Goal: Task Accomplishment & Management: Use online tool/utility

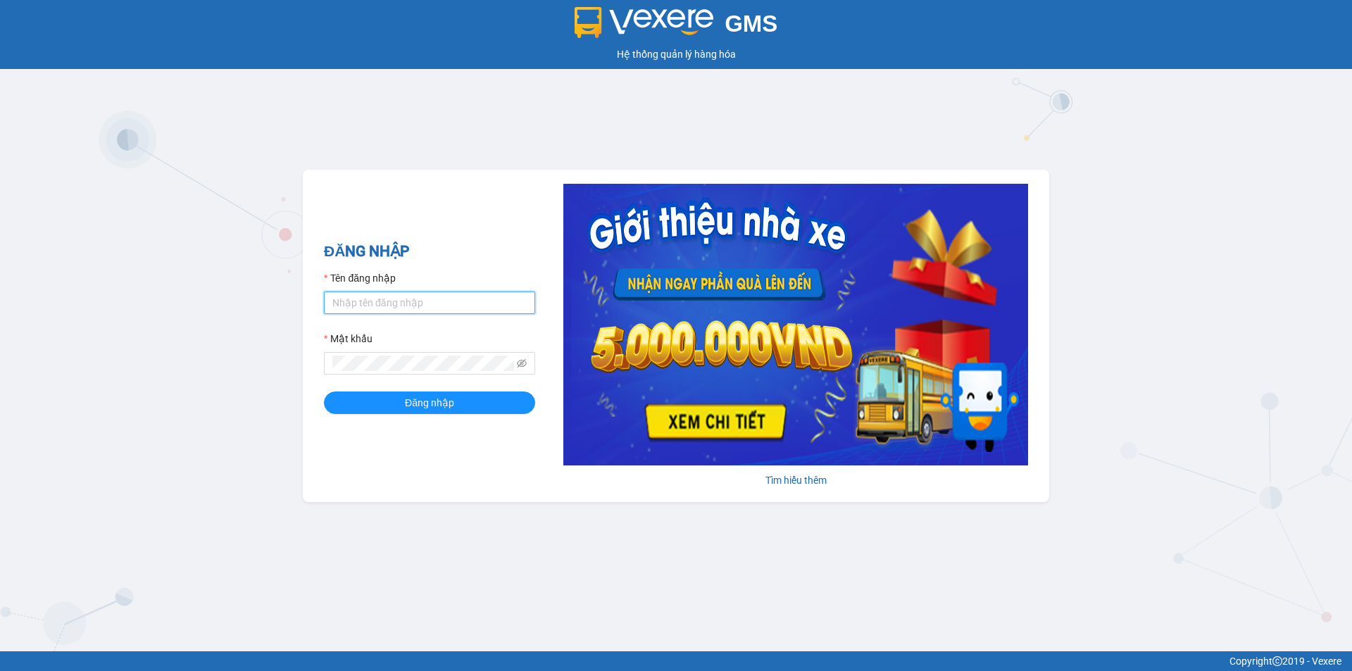
click at [404, 303] on input "Tên đăng nhập" at bounding box center [429, 302] width 211 height 23
type input "kpvy.ducphatth"
click at [324, 391] on button "Đăng nhập" at bounding box center [429, 402] width 211 height 23
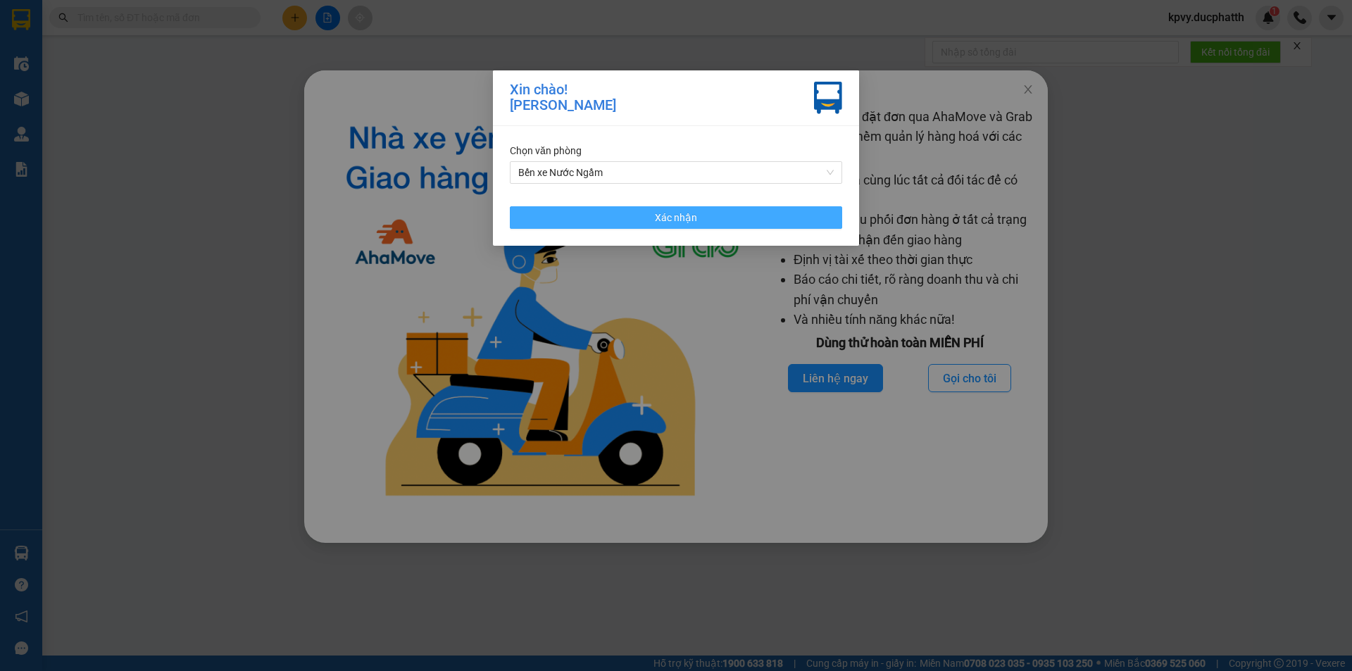
click at [631, 225] on button "Xác nhận" at bounding box center [676, 217] width 332 height 23
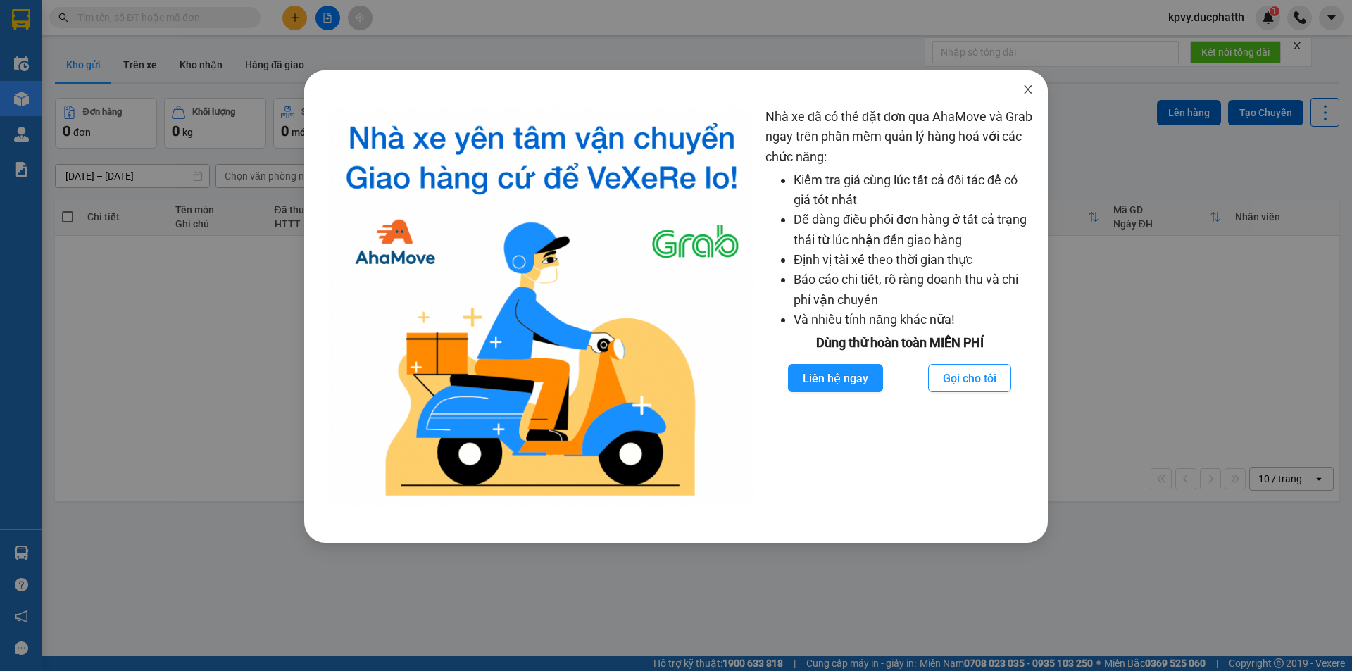
drag, startPoint x: 1022, startPoint y: 95, endPoint x: 970, endPoint y: 110, distance: 54.1
click at [1018, 95] on span "Close" at bounding box center [1027, 89] width 39 height 39
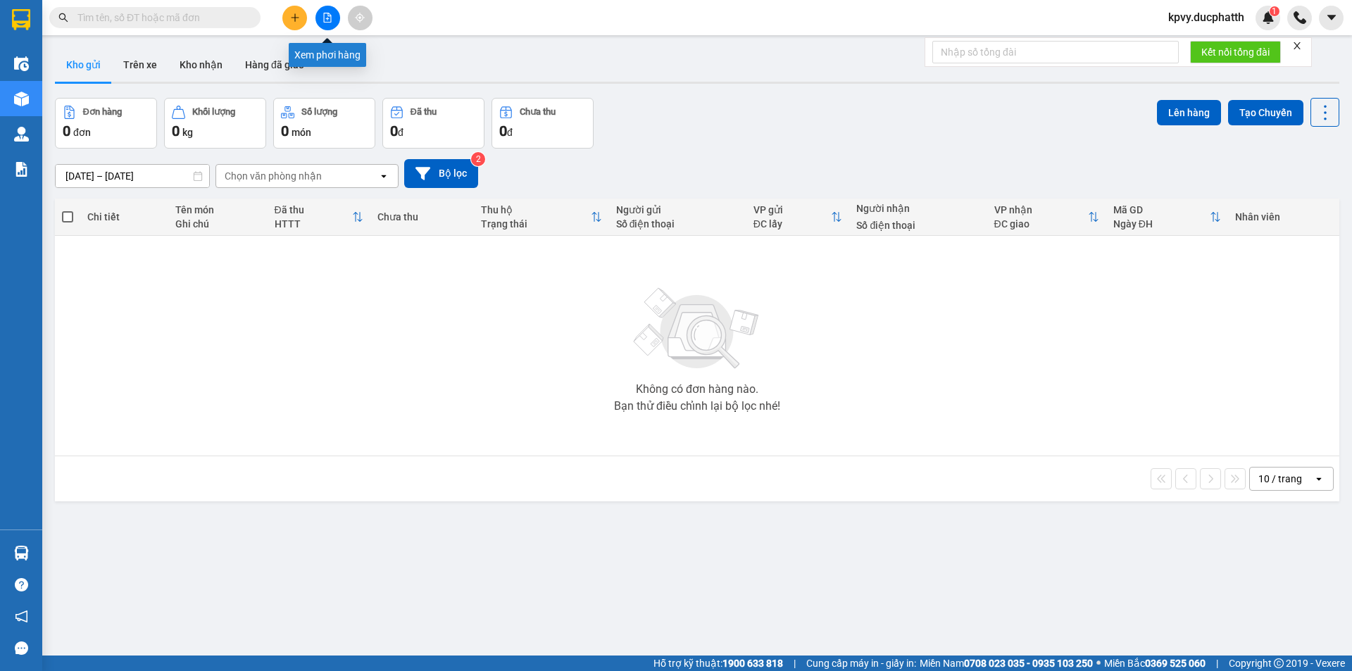
click at [322, 20] on icon "file-add" at bounding box center [327, 18] width 10 height 10
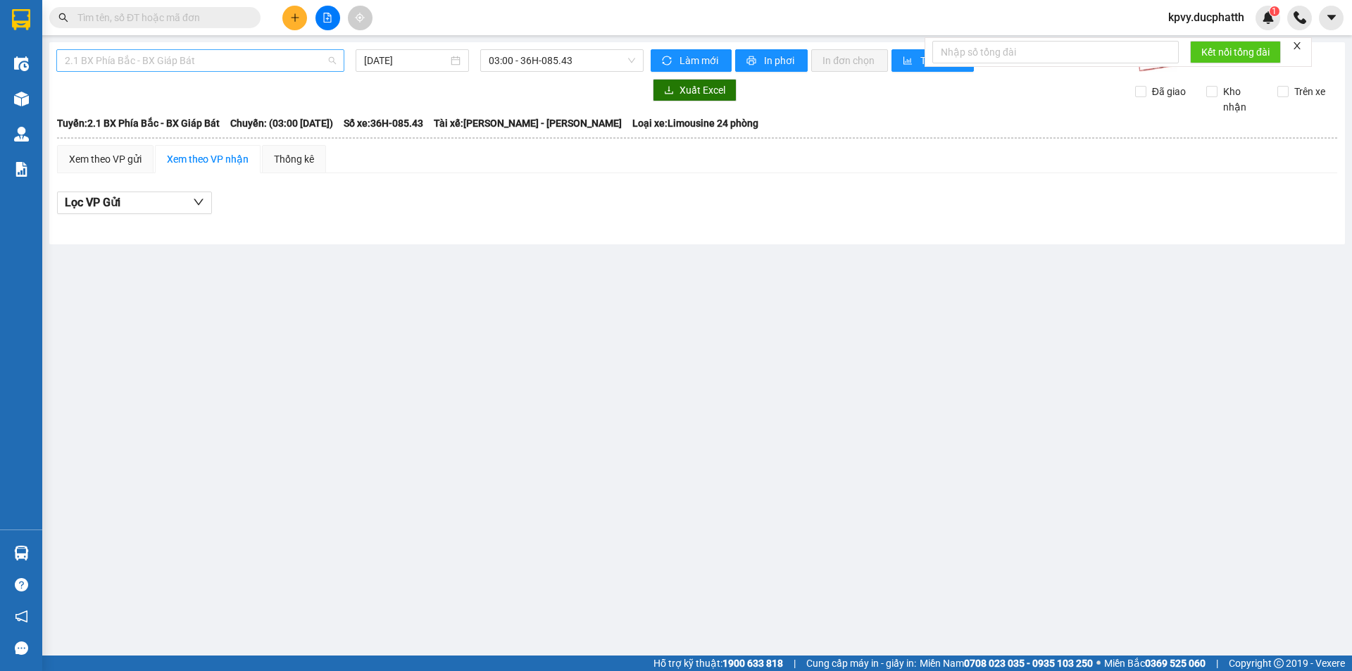
click at [268, 65] on span "2.1 BX Phía Bắc - BX Giáp Bát" at bounding box center [200, 60] width 271 height 21
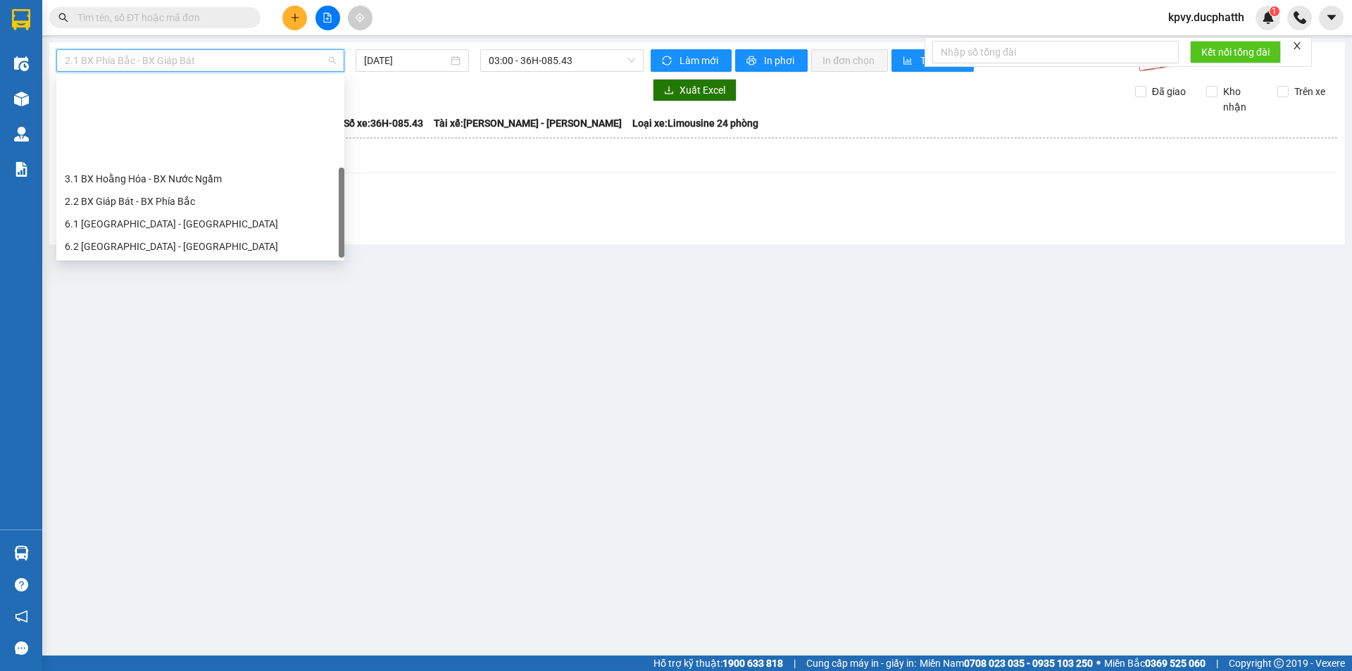
scroll to position [113, 0]
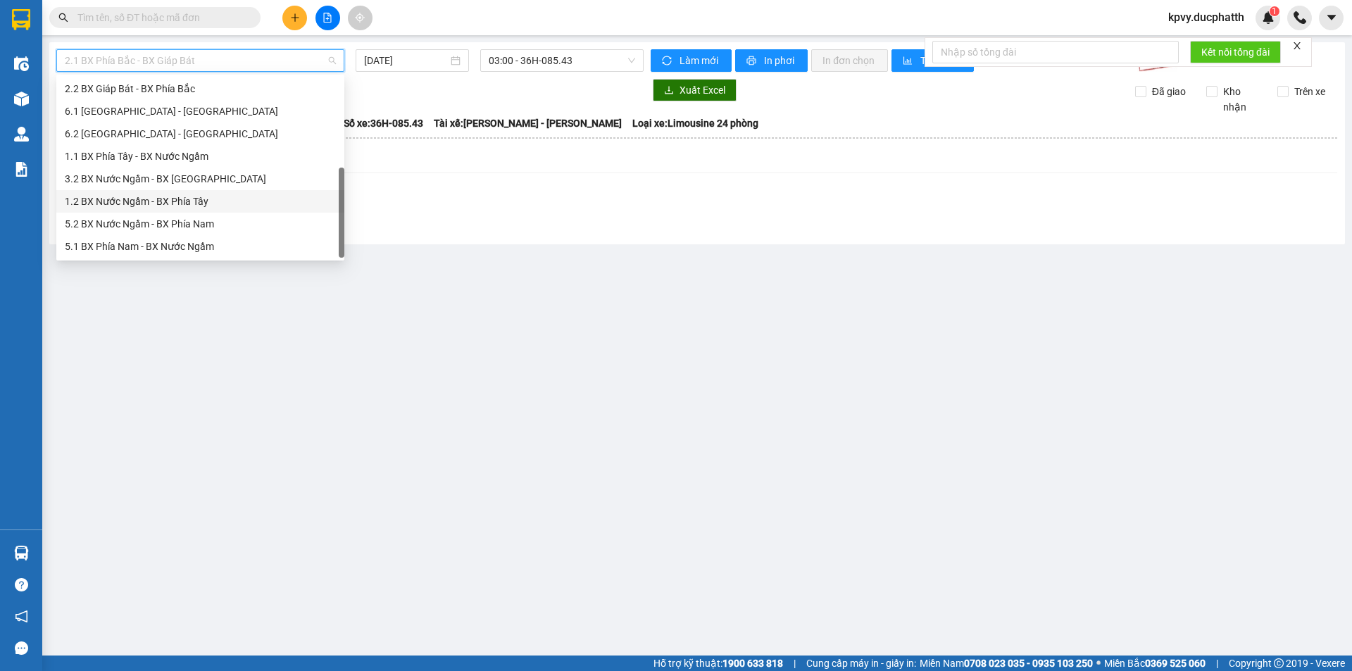
click at [206, 200] on div "1.2 BX Nước Ngầm - BX Phía Tây" at bounding box center [200, 201] width 271 height 15
type input "[DATE]"
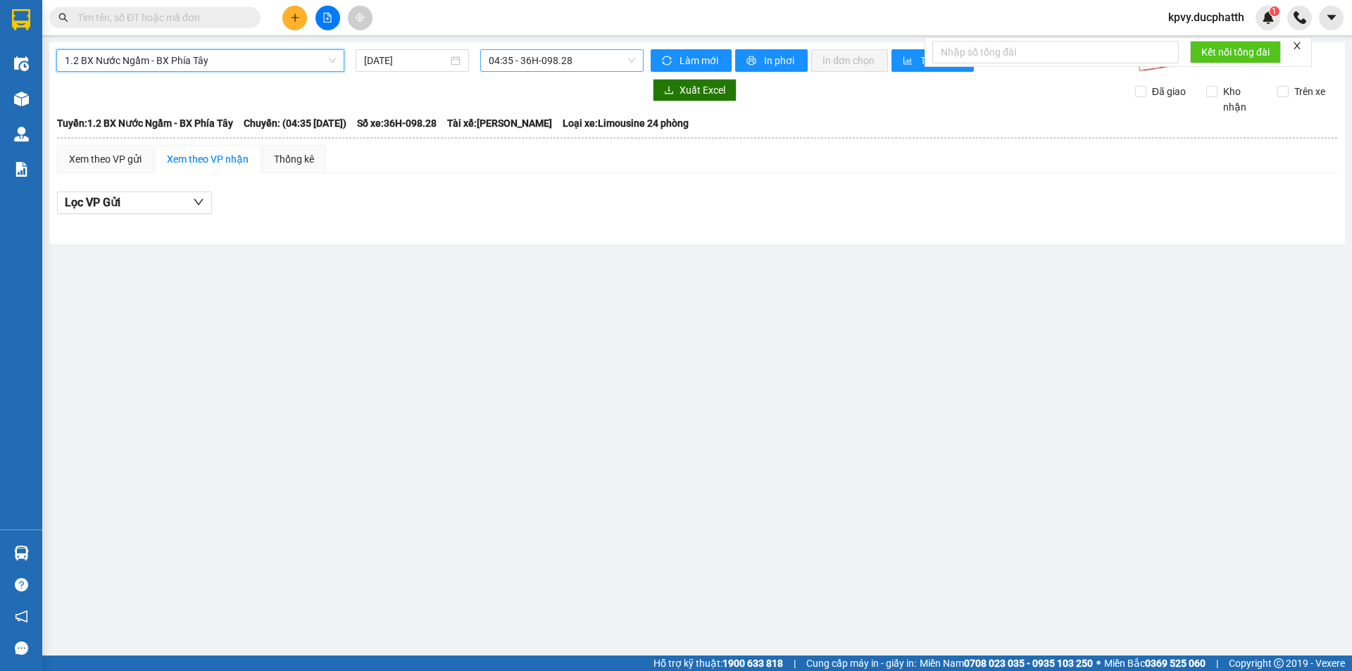
click at [610, 61] on span "04:35 - 36H-098.28" at bounding box center [562, 60] width 146 height 21
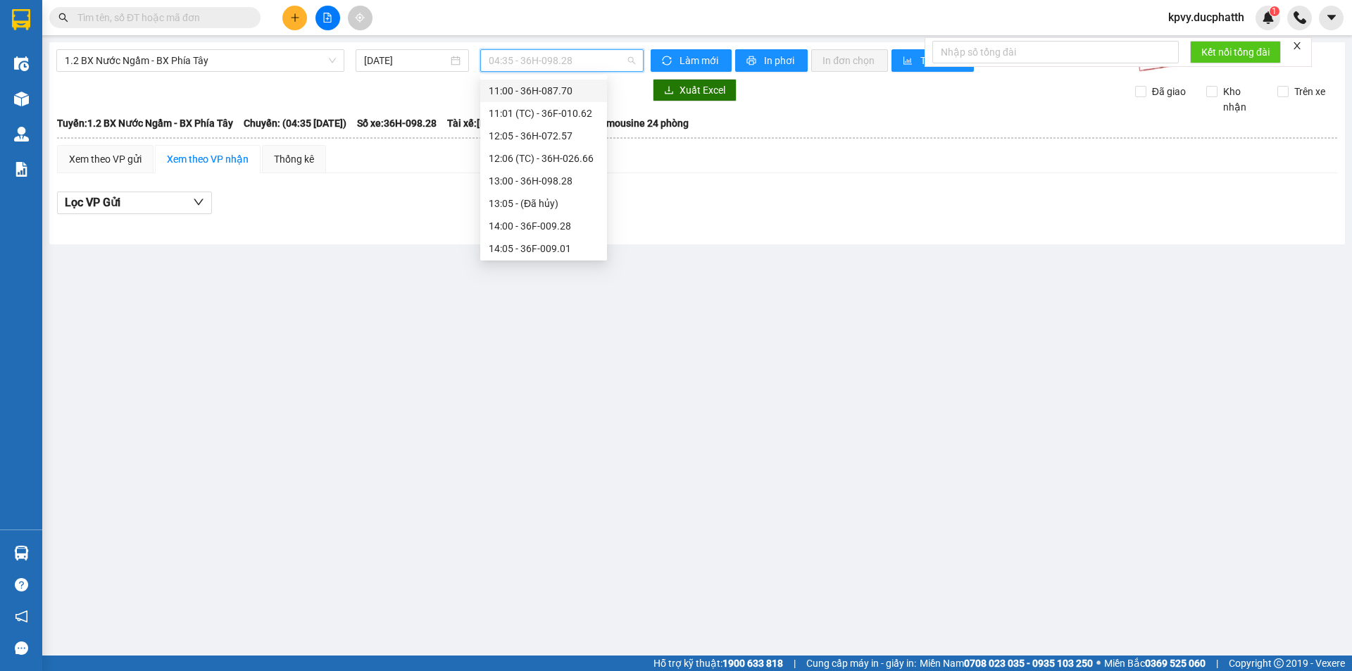
scroll to position [211, 0]
click at [511, 189] on div "14:00 - 36F-009.28" at bounding box center [544, 192] width 110 height 15
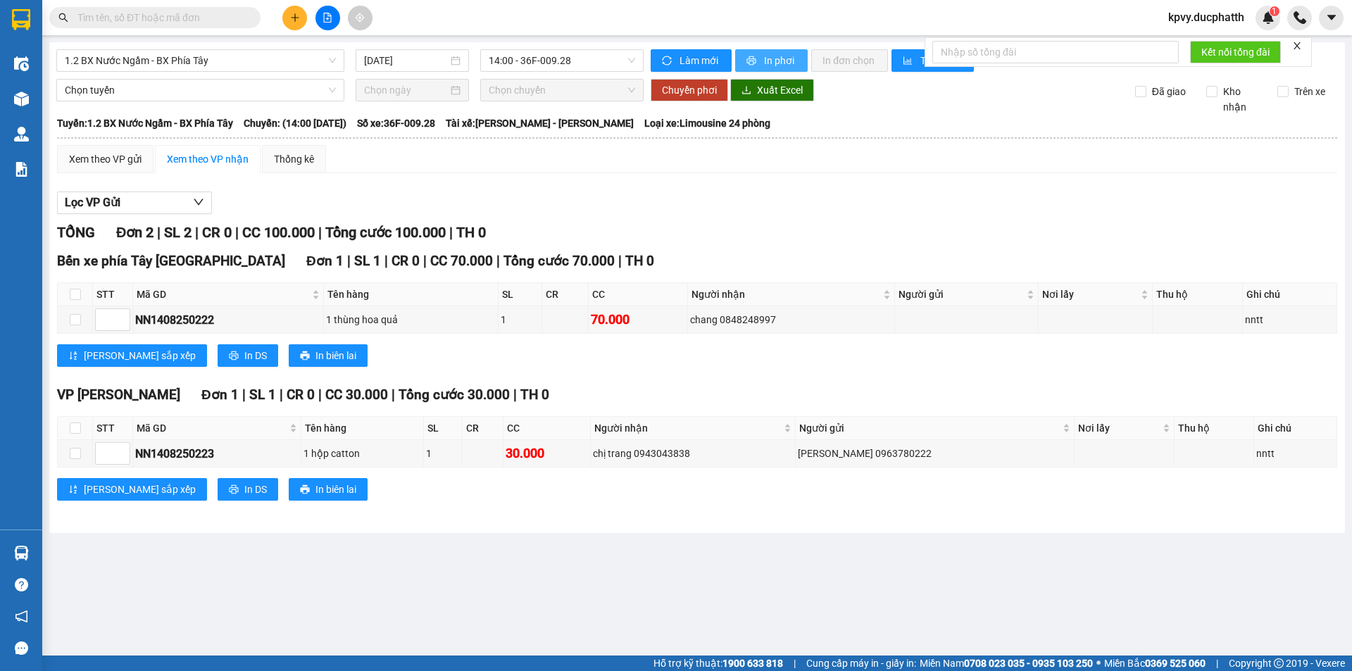
click at [774, 59] on span "In phơi" at bounding box center [780, 60] width 32 height 15
